Goal: Transaction & Acquisition: Purchase product/service

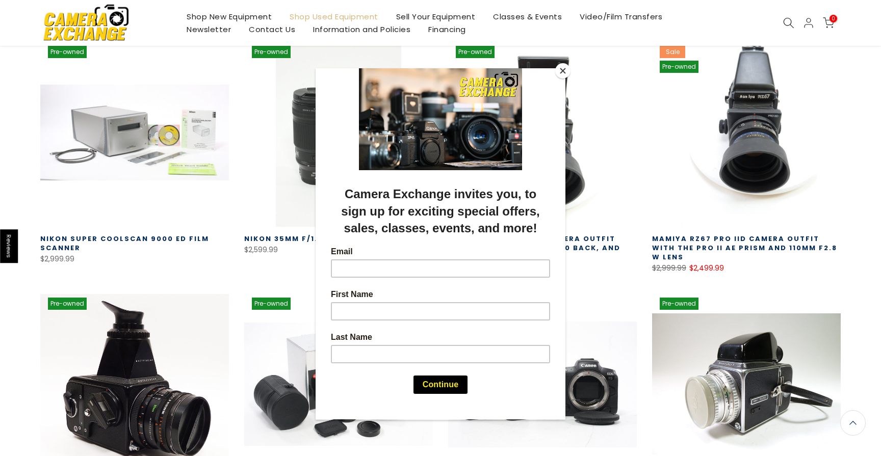
scroll to position [191, 0]
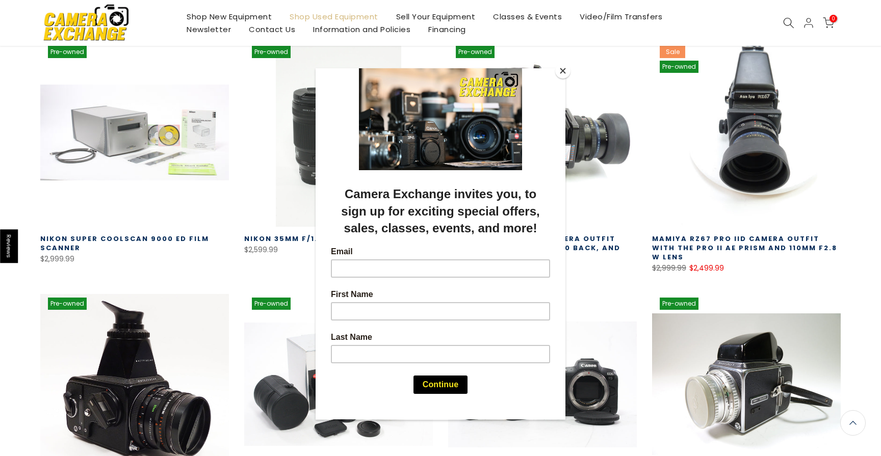
click at [561, 71] on button "Close" at bounding box center [562, 70] width 15 height 15
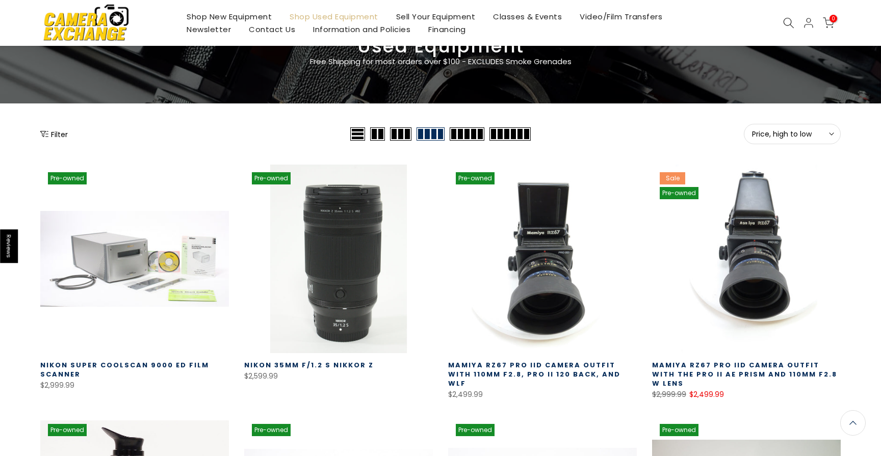
scroll to position [0, 0]
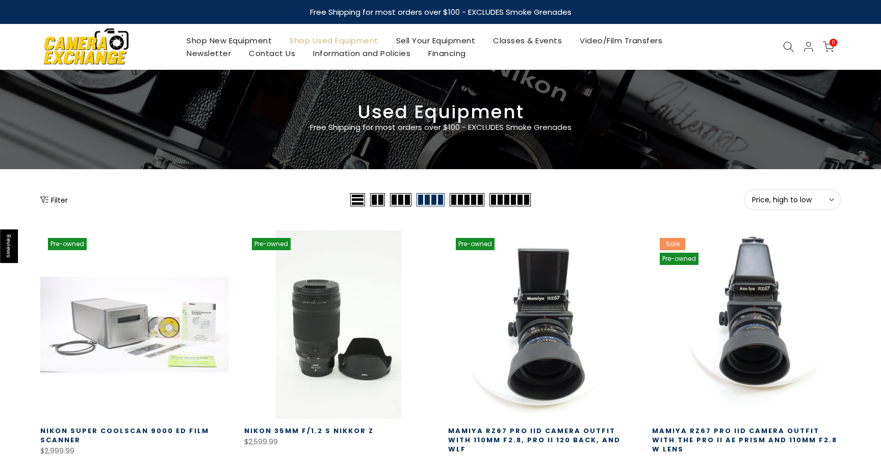
click at [57, 199] on button "Filter" at bounding box center [54, 200] width 28 height 10
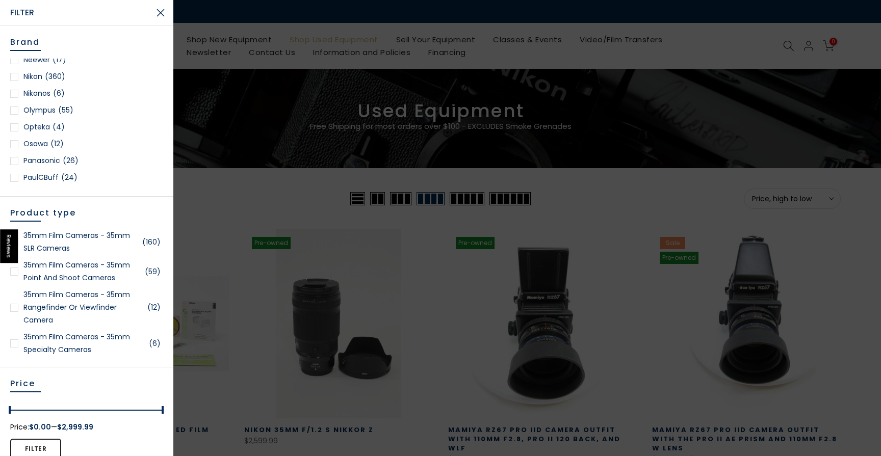
scroll to position [876, 0]
click at [18, 113] on div at bounding box center [14, 114] width 8 height 8
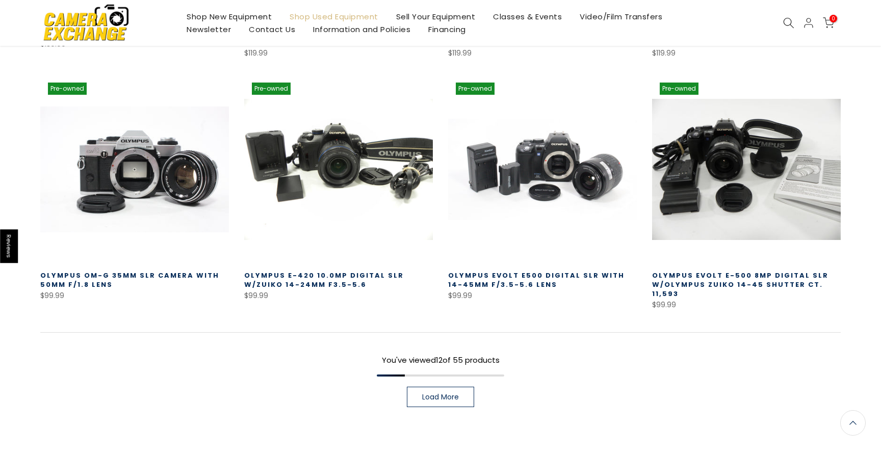
scroll to position [697, 0]
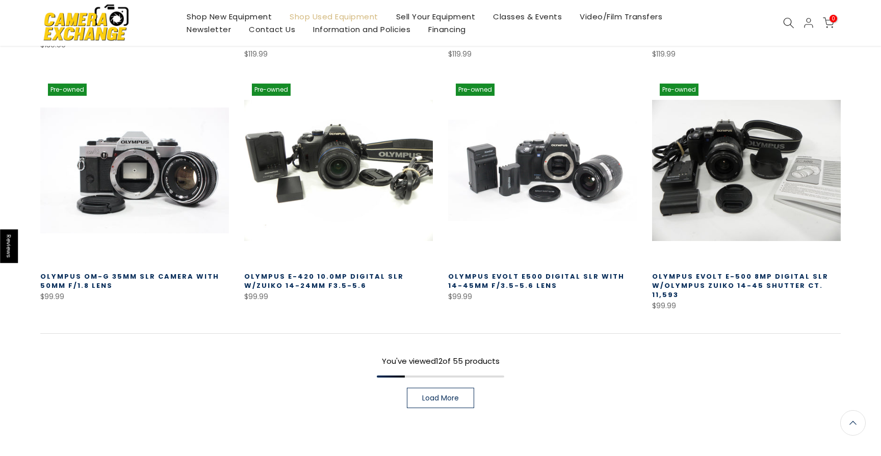
click at [444, 395] on span "Load More" at bounding box center [440, 398] width 37 height 7
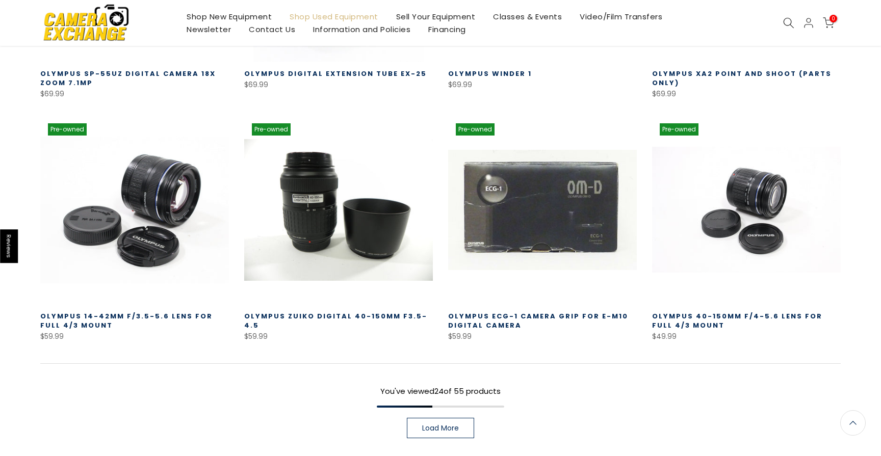
scroll to position [1398, 0]
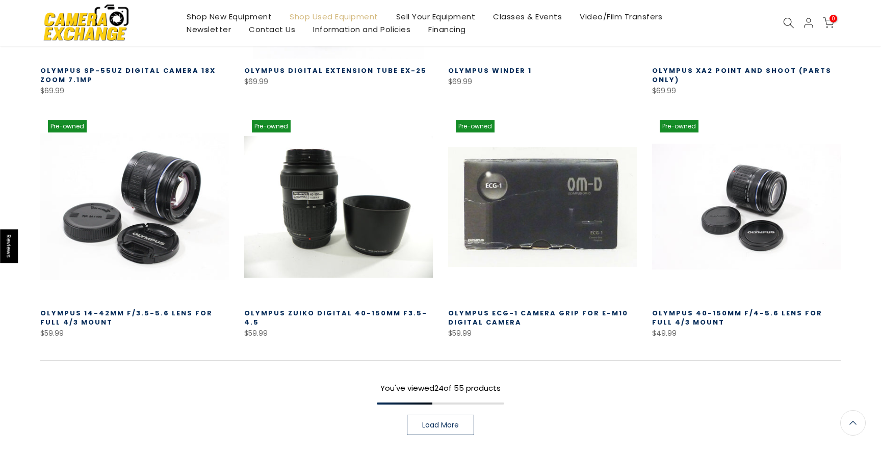
click at [449, 415] on link "Load More" at bounding box center [440, 425] width 67 height 20
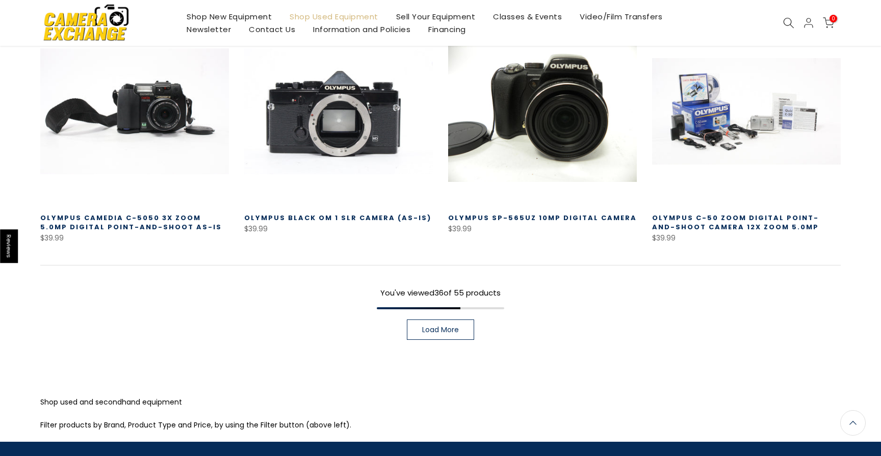
scroll to position [2232, 0]
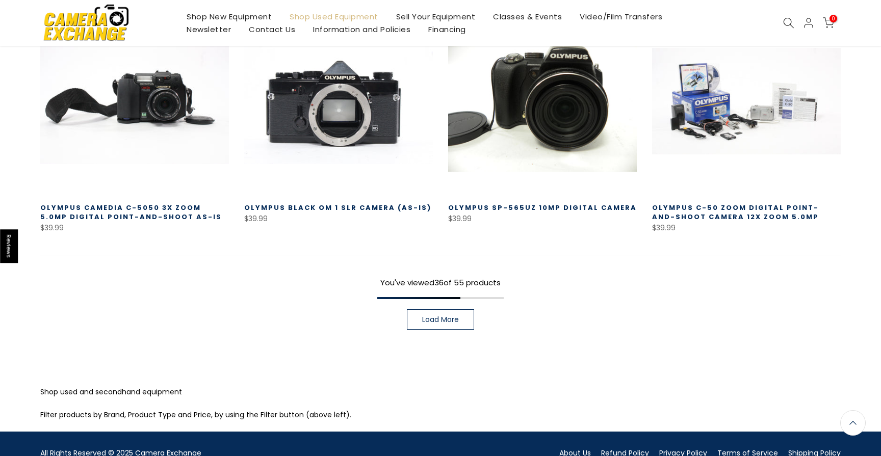
click at [428, 316] on span "Load More" at bounding box center [440, 319] width 37 height 7
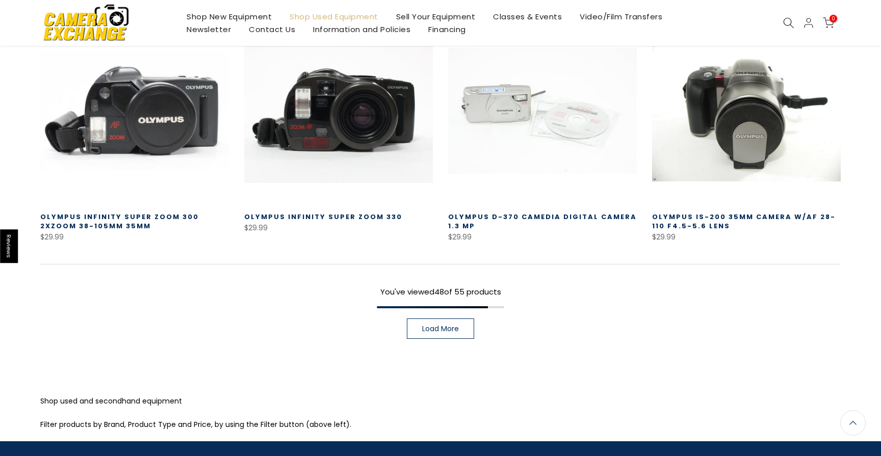
scroll to position [2952, 0]
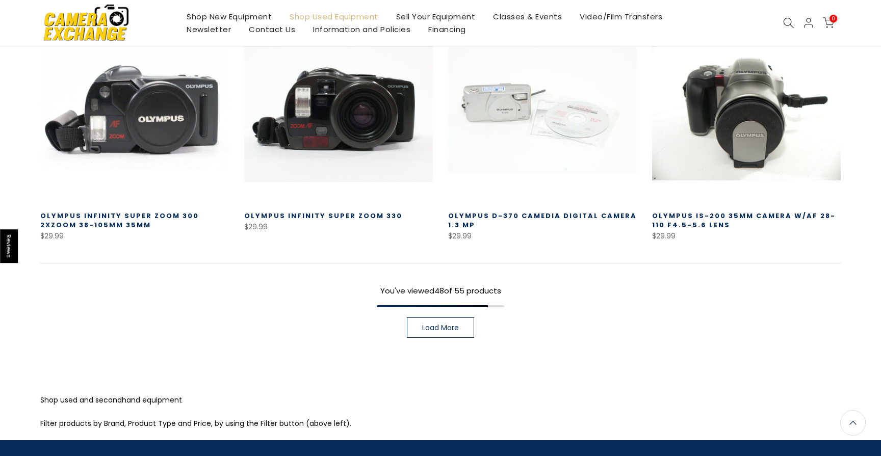
click at [431, 324] on span "Load More" at bounding box center [440, 327] width 37 height 7
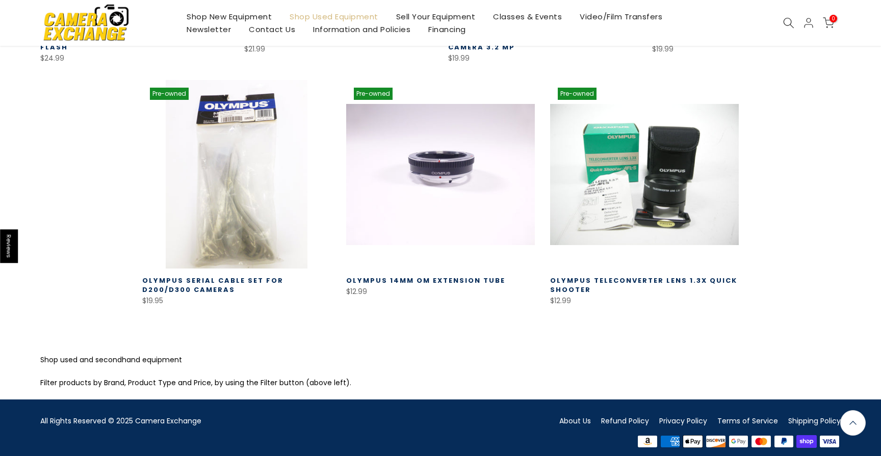
scroll to position [3371, 0]
